Goal: Information Seeking & Learning: Compare options

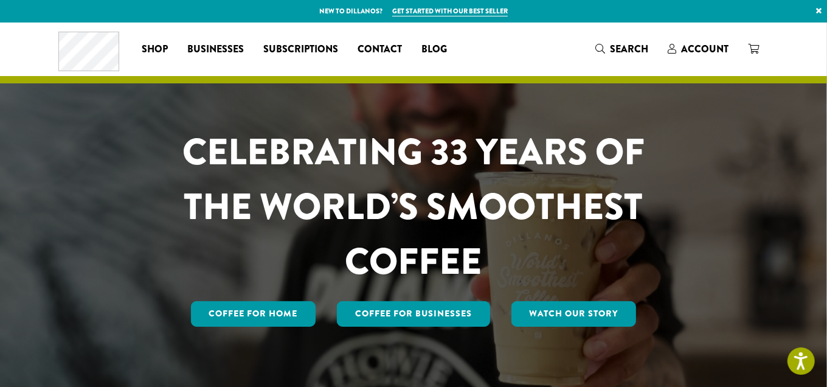
click at [552, 52] on div "Coffee All Coffees Best Sellers Blends Single Origins Dillanos Limited Organic …" at bounding box center [413, 49] width 711 height 40
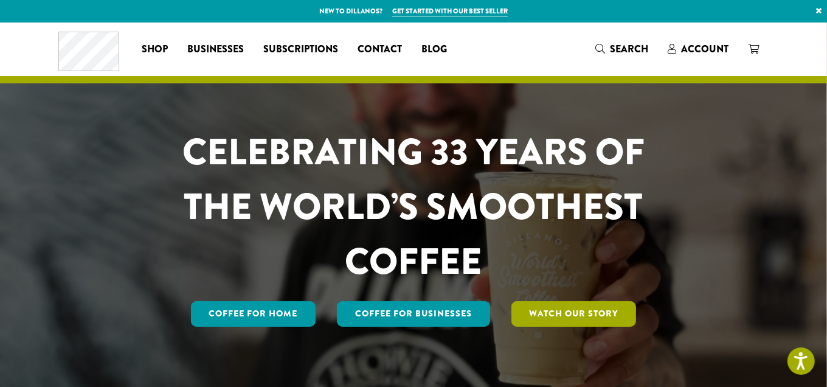
click at [621, 327] on link "Watch Our Story" at bounding box center [574, 314] width 125 height 26
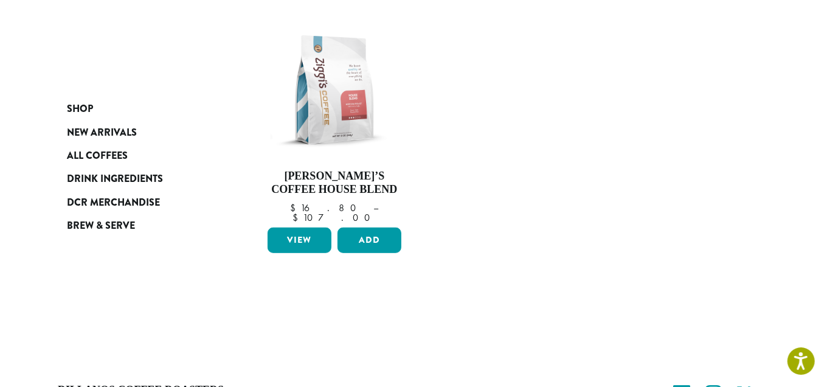
scroll to position [480, 0]
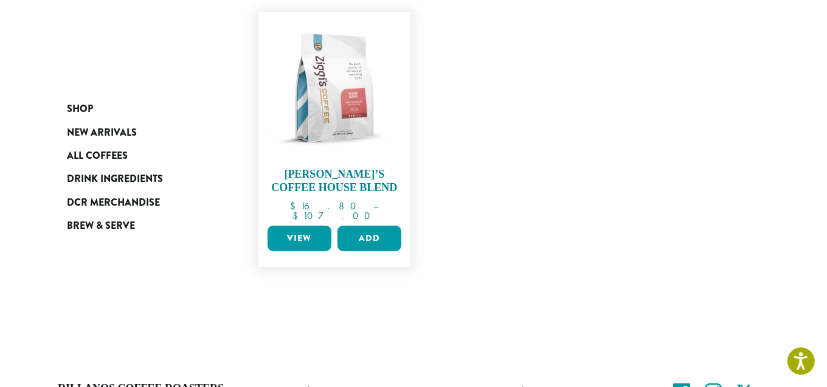
click at [333, 194] on h4 "[PERSON_NAME]’s Coffee House Blend" at bounding box center [335, 181] width 140 height 26
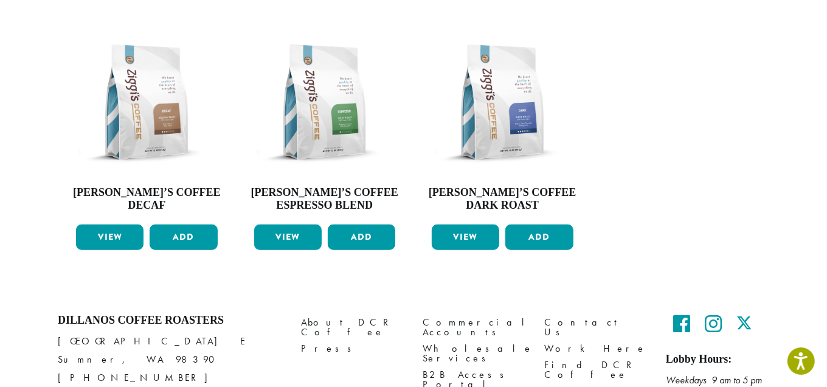
scroll to position [584, 0]
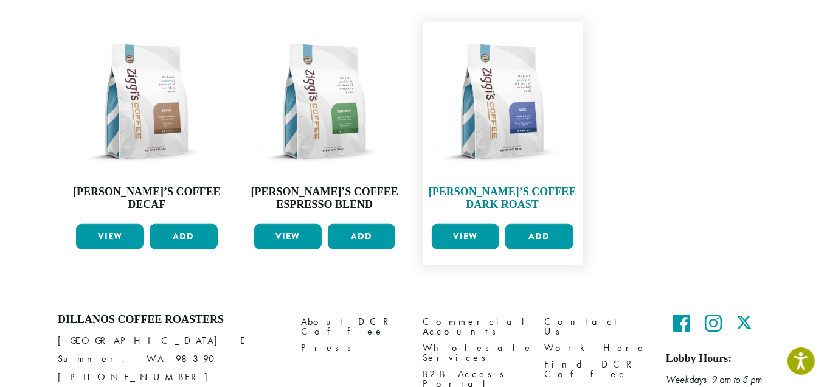
click at [516, 176] on img at bounding box center [503, 102] width 148 height 148
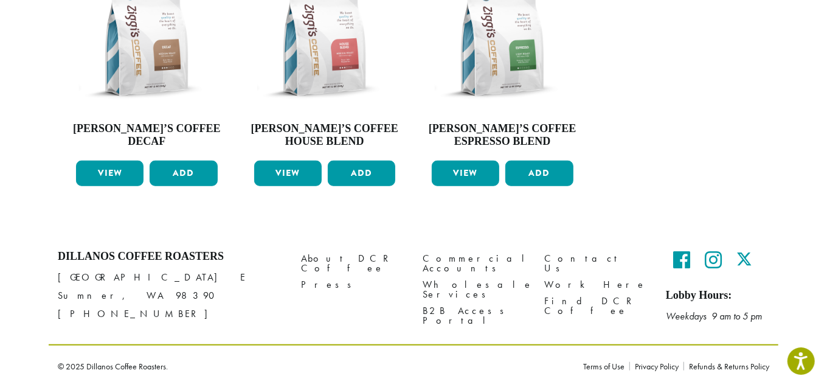
scroll to position [758, 0]
click at [498, 63] on img at bounding box center [503, 39] width 148 height 148
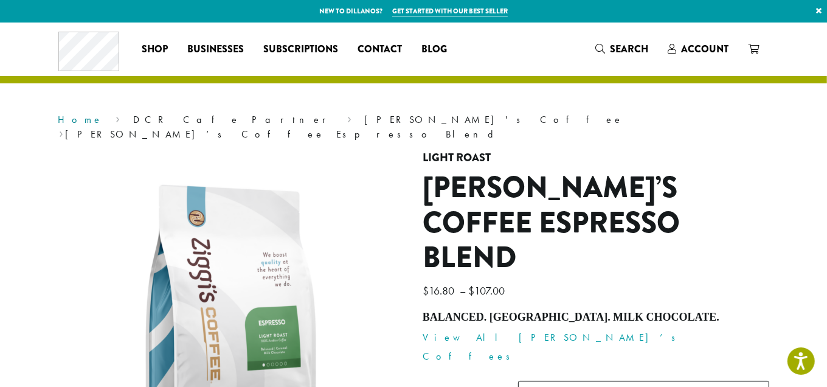
click at [58, 126] on link "Home" at bounding box center [80, 119] width 45 height 13
